Goal: Use online tool/utility

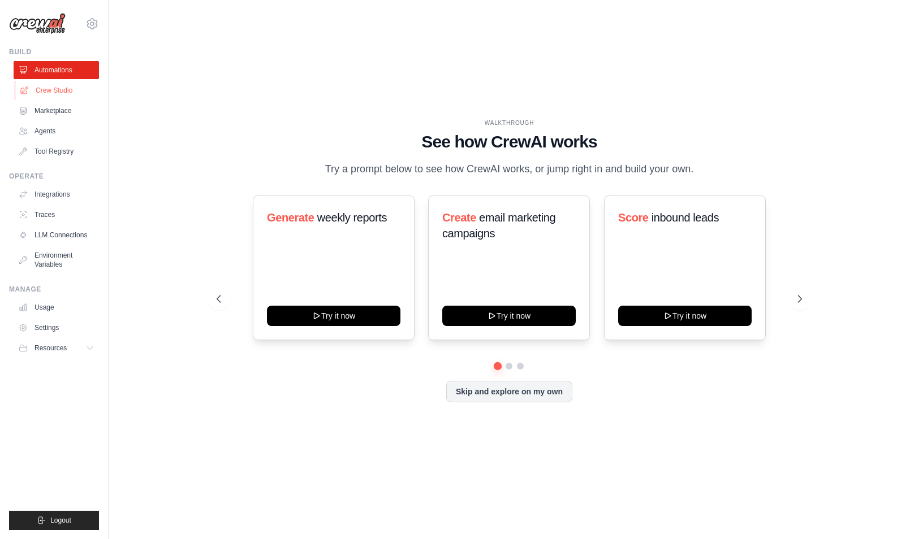
click at [50, 96] on link "Crew Studio" at bounding box center [57, 90] width 85 height 18
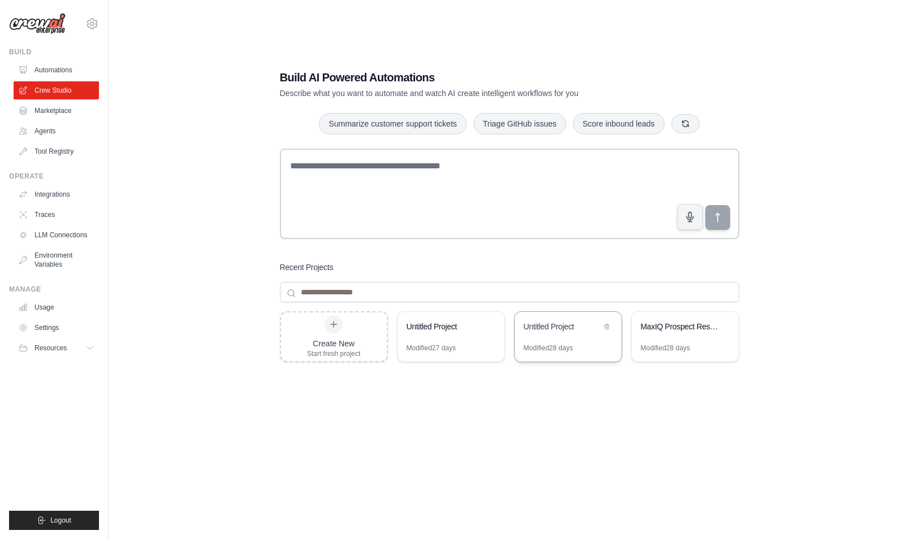
click at [573, 343] on div "Untitled Project" at bounding box center [567, 328] width 107 height 32
click at [685, 334] on div "MaxIQ Prospect Research Automation" at bounding box center [679, 328] width 77 height 14
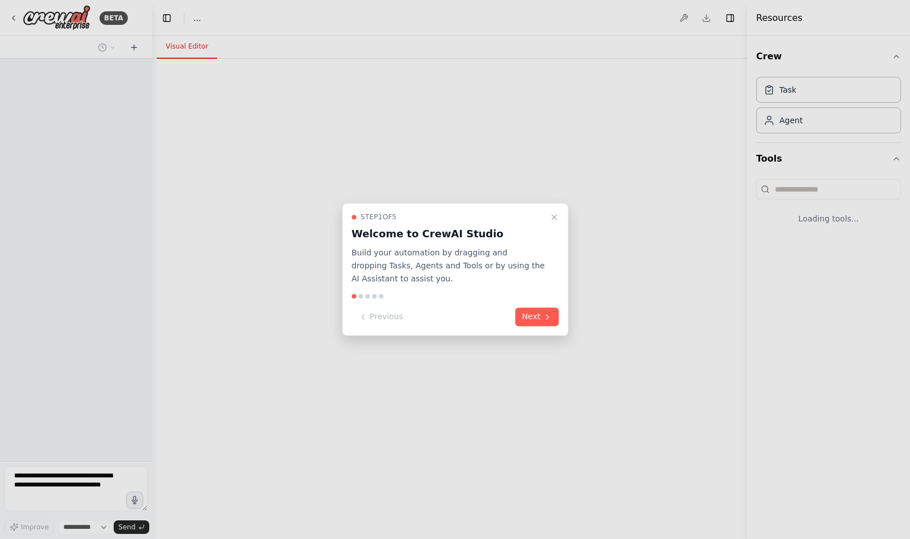
select select "****"
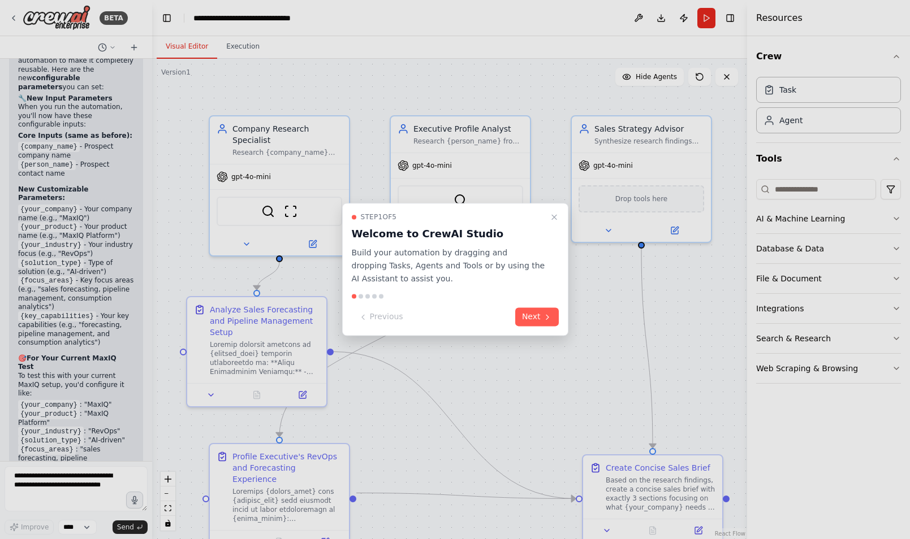
scroll to position [5767, 0]
click at [551, 219] on icon "Close walkthrough" at bounding box center [553, 217] width 9 height 9
